Goal: Task Accomplishment & Management: Use online tool/utility

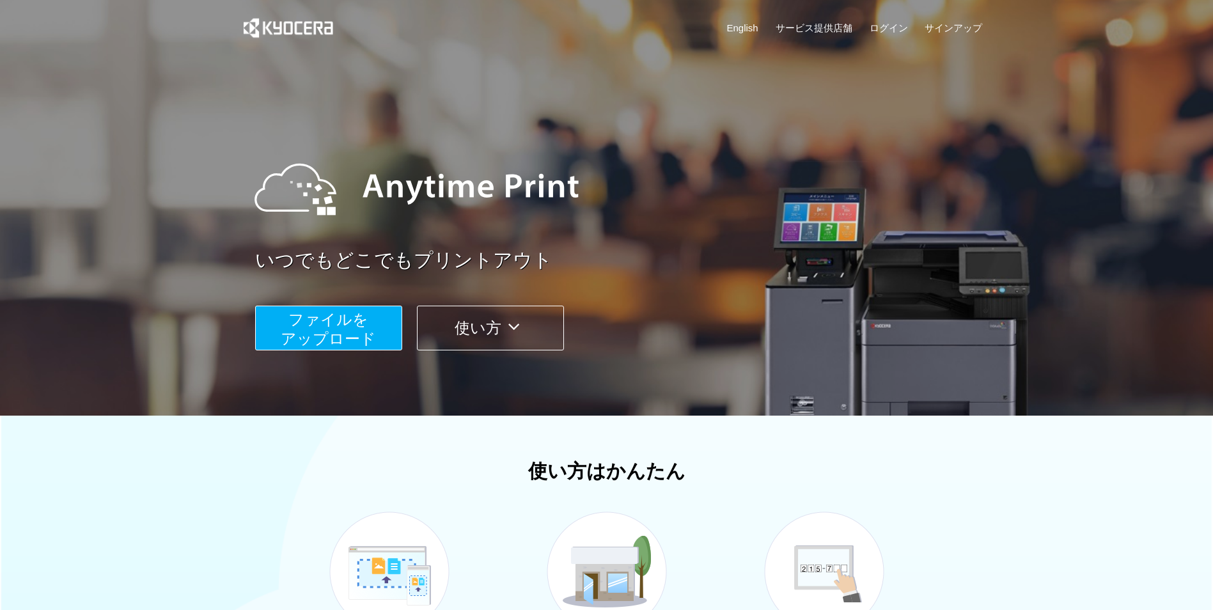
click at [373, 329] on span "ファイルを ​​アップロード" at bounding box center [328, 329] width 95 height 36
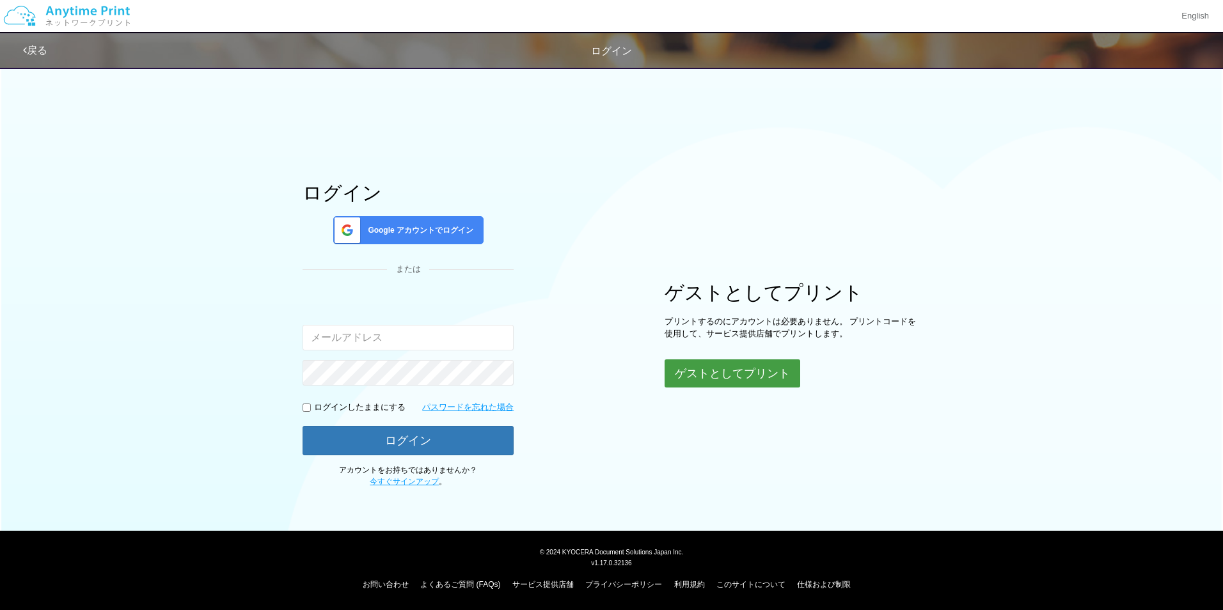
click at [693, 371] on button "ゲストとしてプリント" at bounding box center [733, 373] width 136 height 28
click at [692, 366] on button "ゲストとしてプリント" at bounding box center [733, 373] width 136 height 28
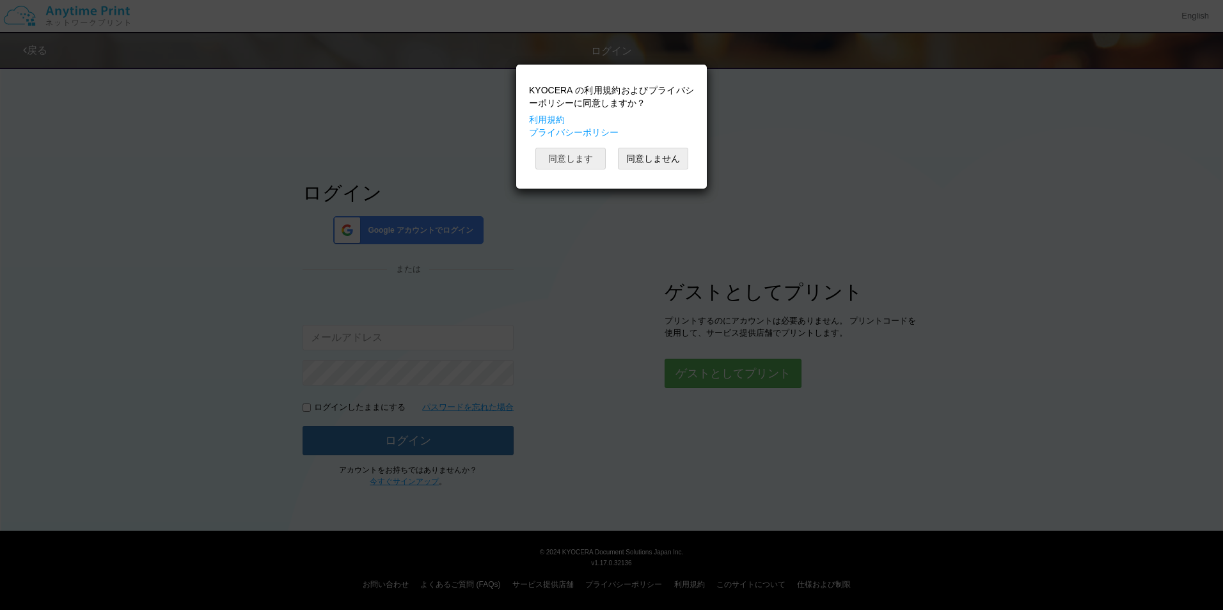
click at [583, 161] on button "同意します" at bounding box center [570, 159] width 70 height 22
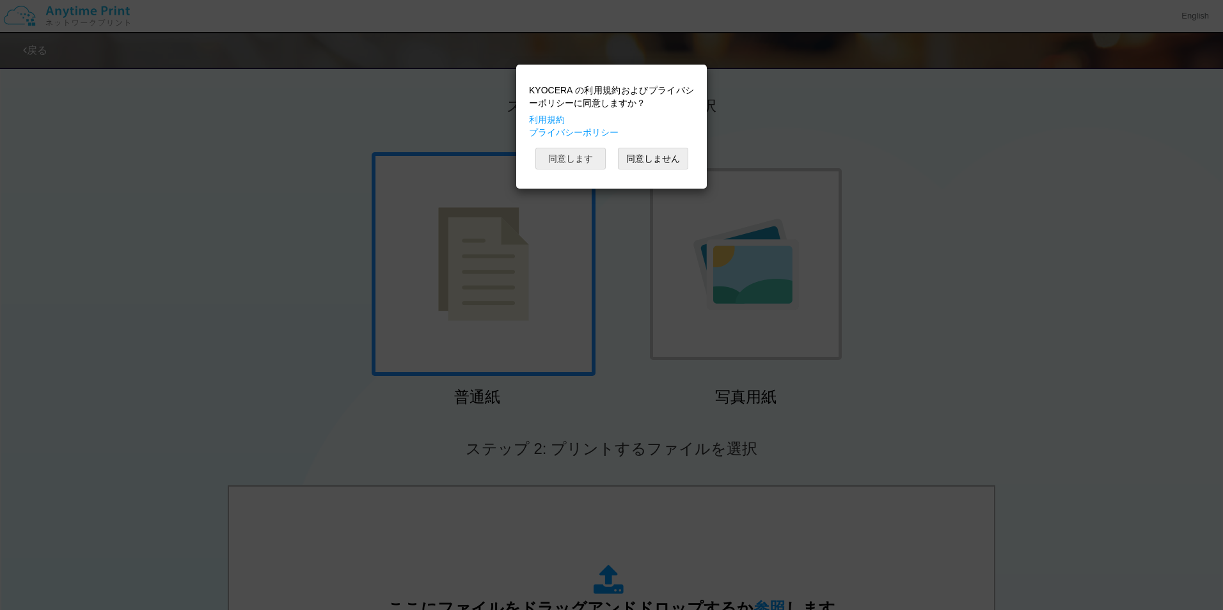
click at [583, 161] on button "同意します" at bounding box center [570, 159] width 70 height 22
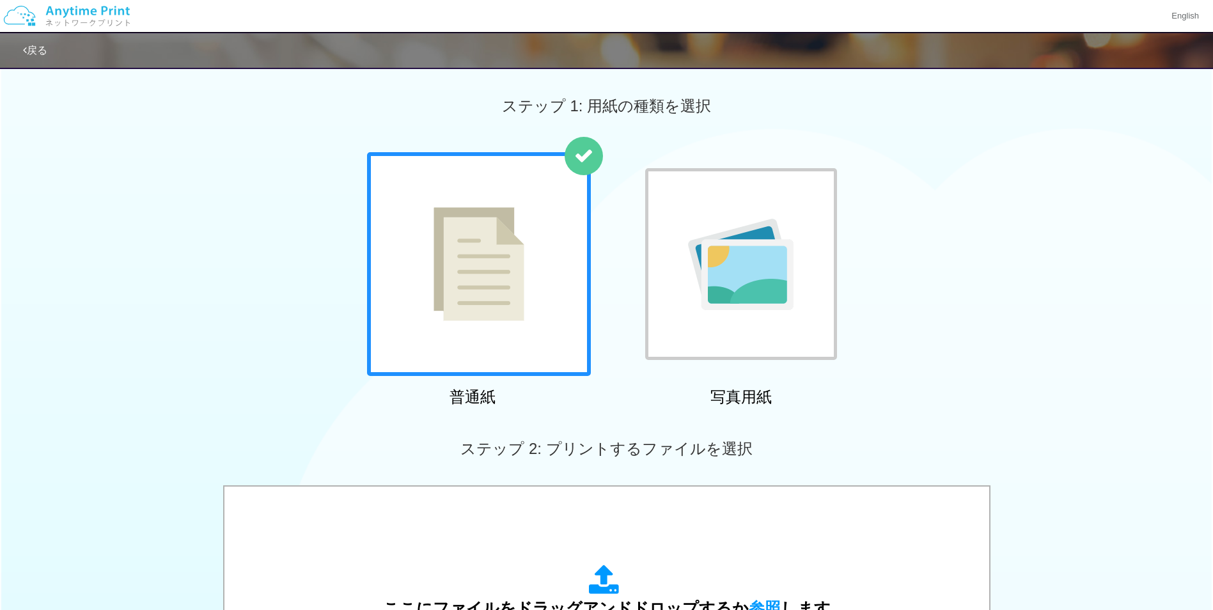
click at [541, 260] on div at bounding box center [479, 264] width 224 height 224
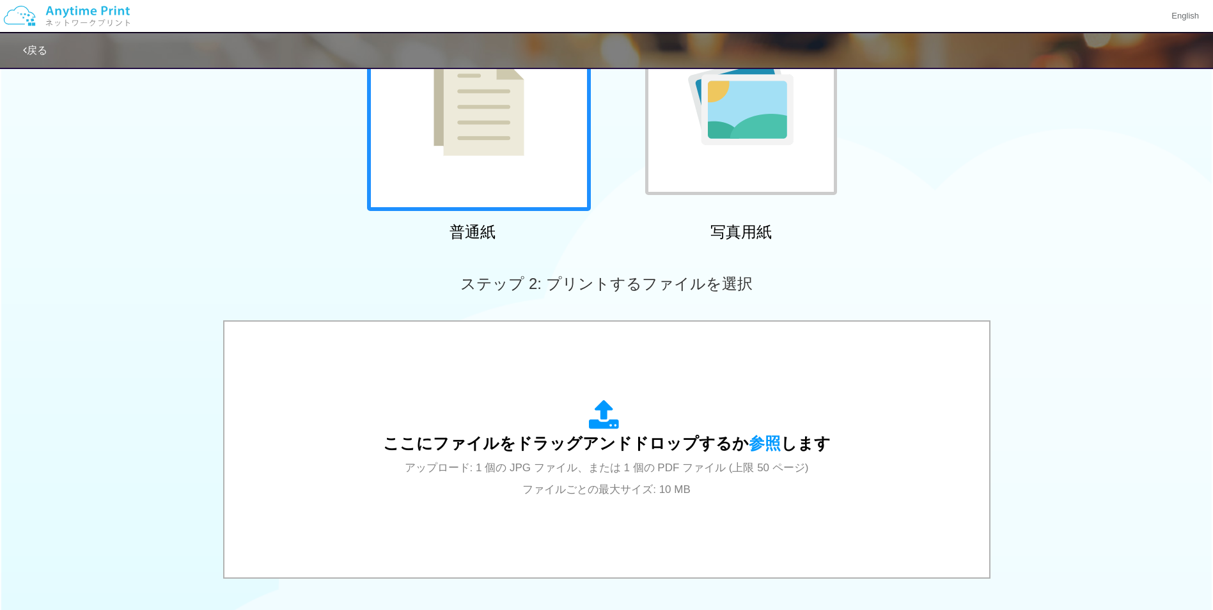
scroll to position [322, 0]
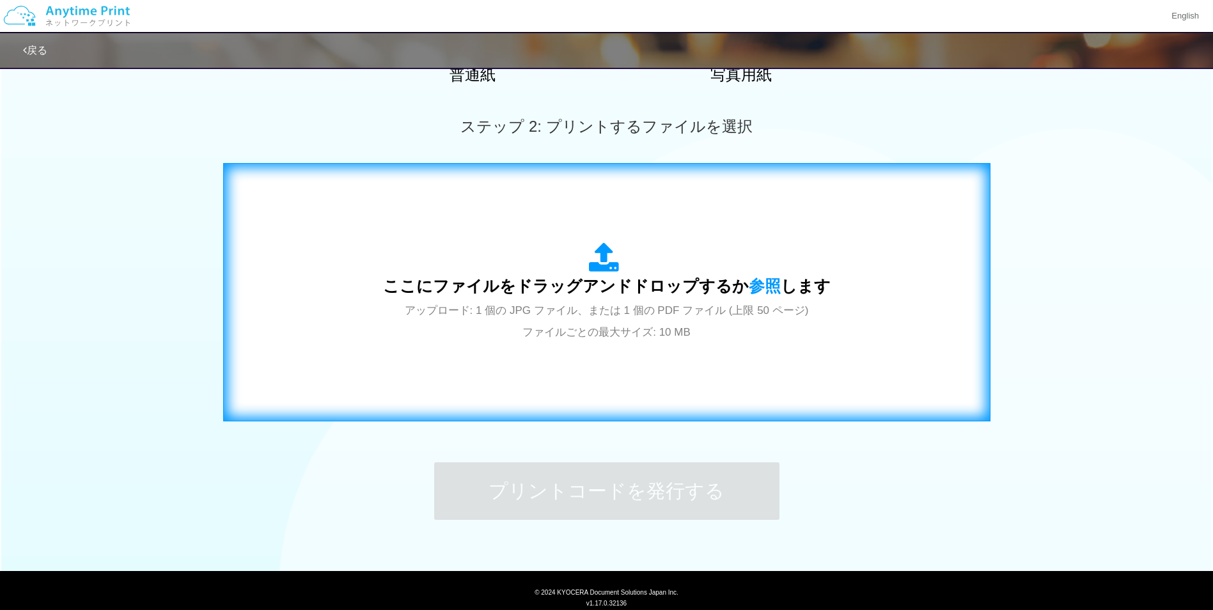
click at [583, 278] on span "ここにファイルをドラッグアンドドロップするか 参照 します" at bounding box center [607, 286] width 448 height 18
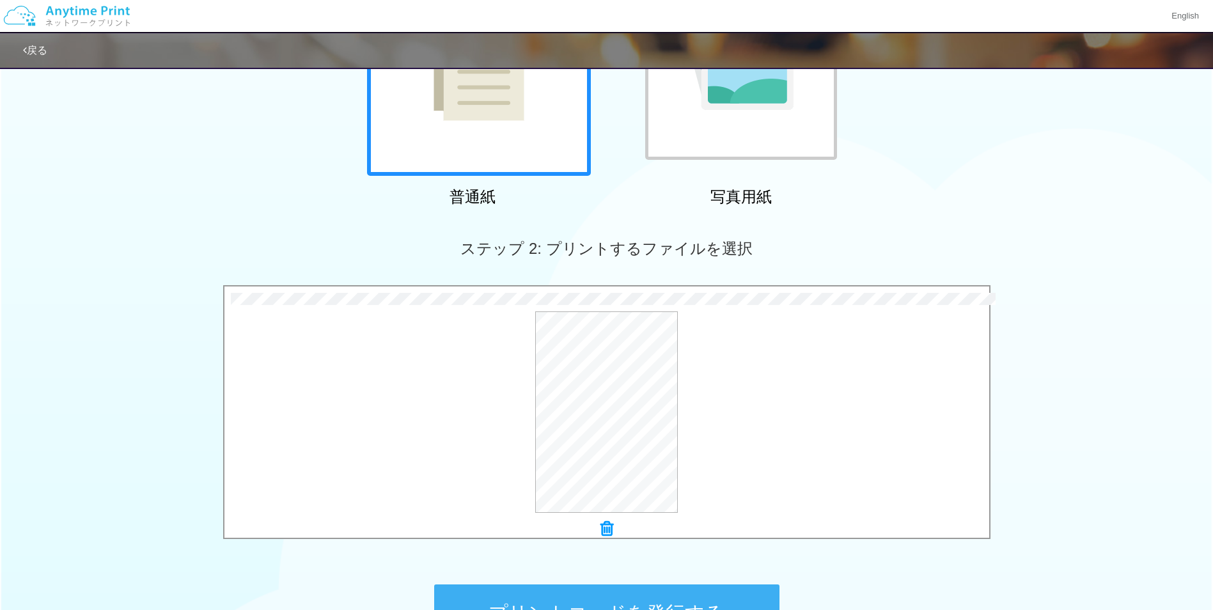
scroll to position [363, 0]
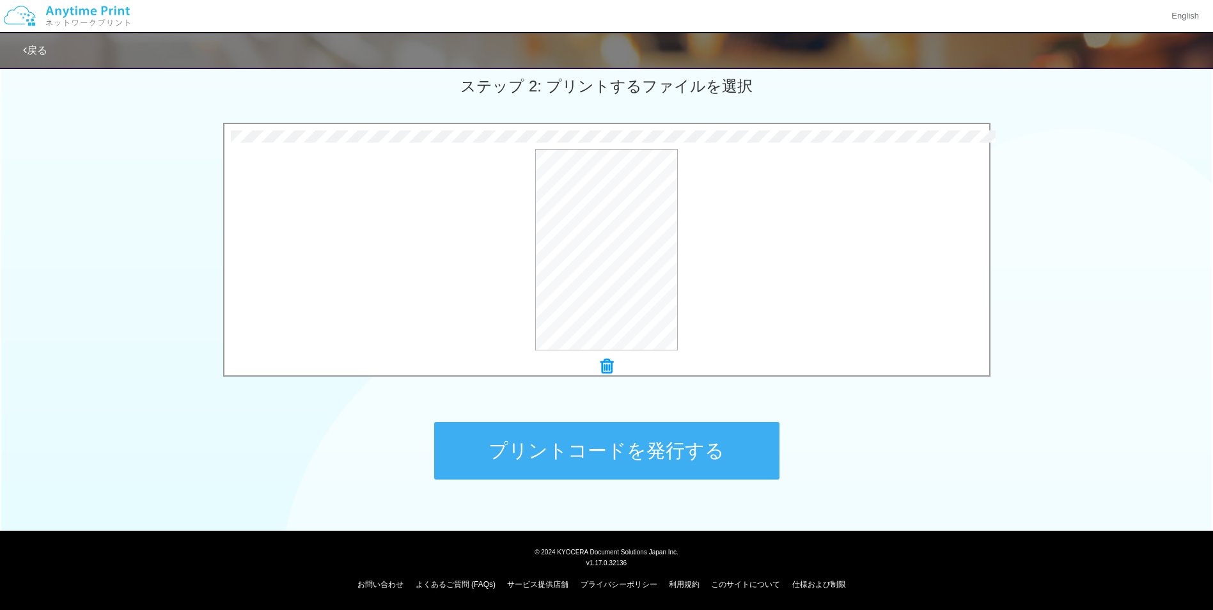
click at [613, 453] on button "プリントコードを発行する" at bounding box center [606, 451] width 345 height 58
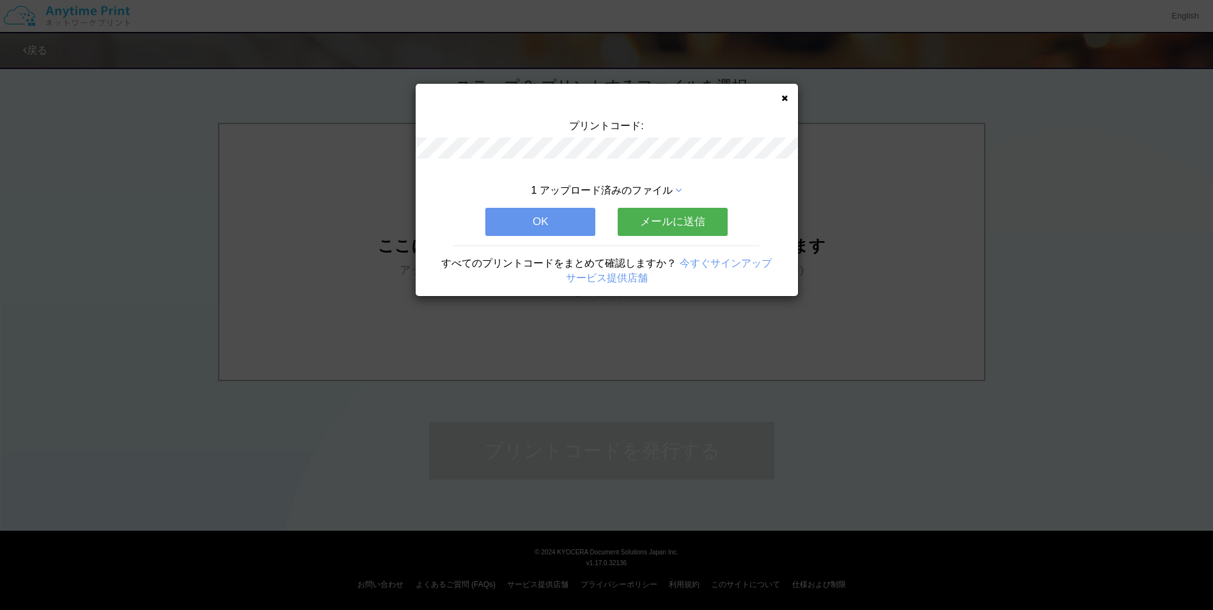
scroll to position [0, 0]
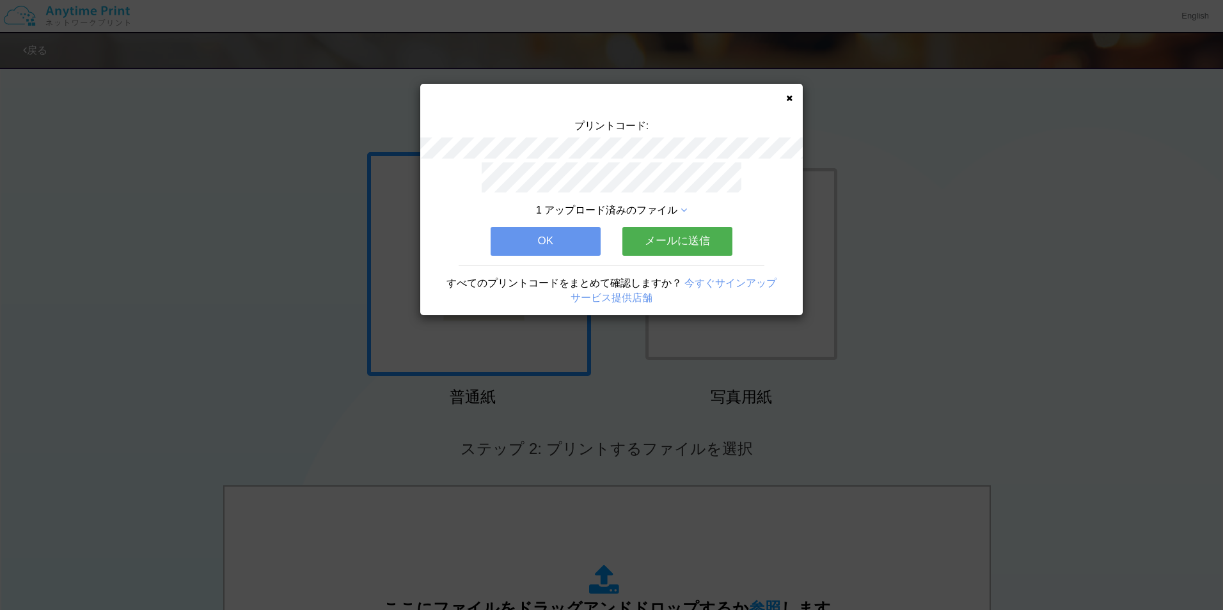
click at [559, 240] on button "OK" at bounding box center [546, 241] width 110 height 28
